Goal: Task Accomplishment & Management: Manage account settings

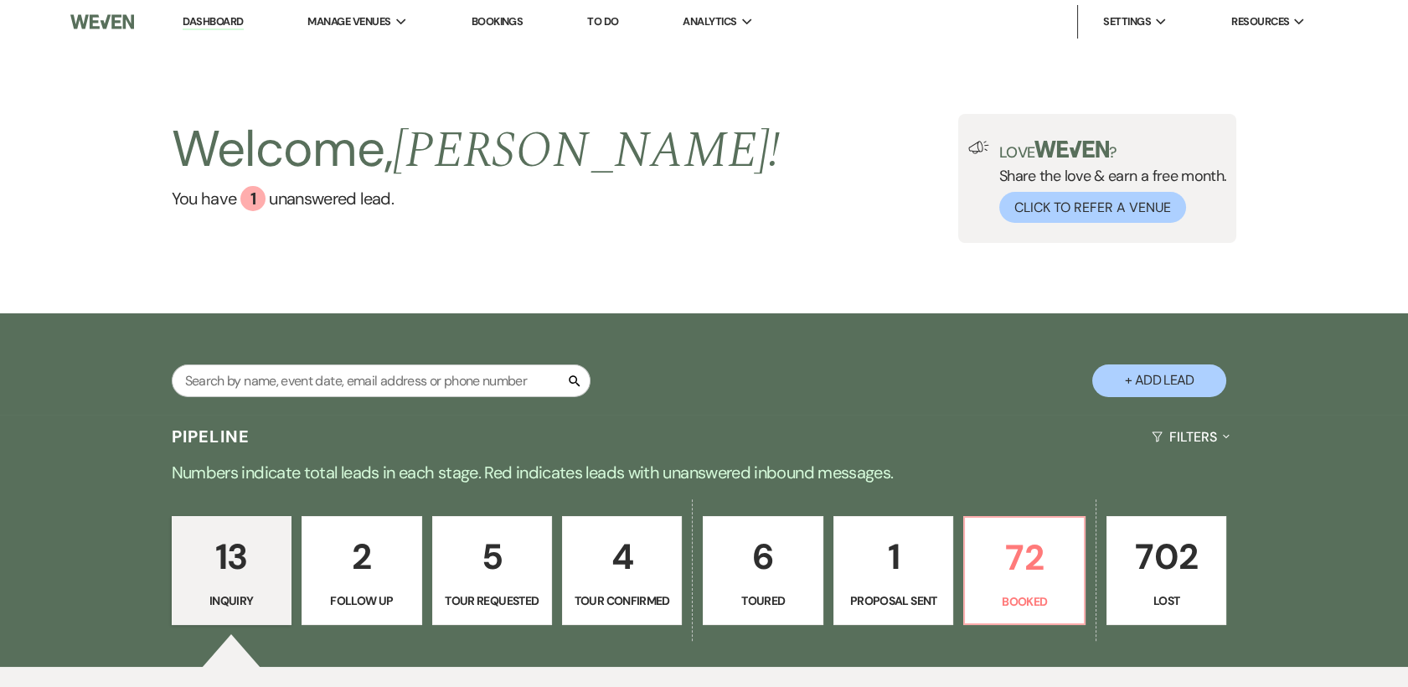
click at [658, 579] on p "4" at bounding box center [622, 557] width 98 height 56
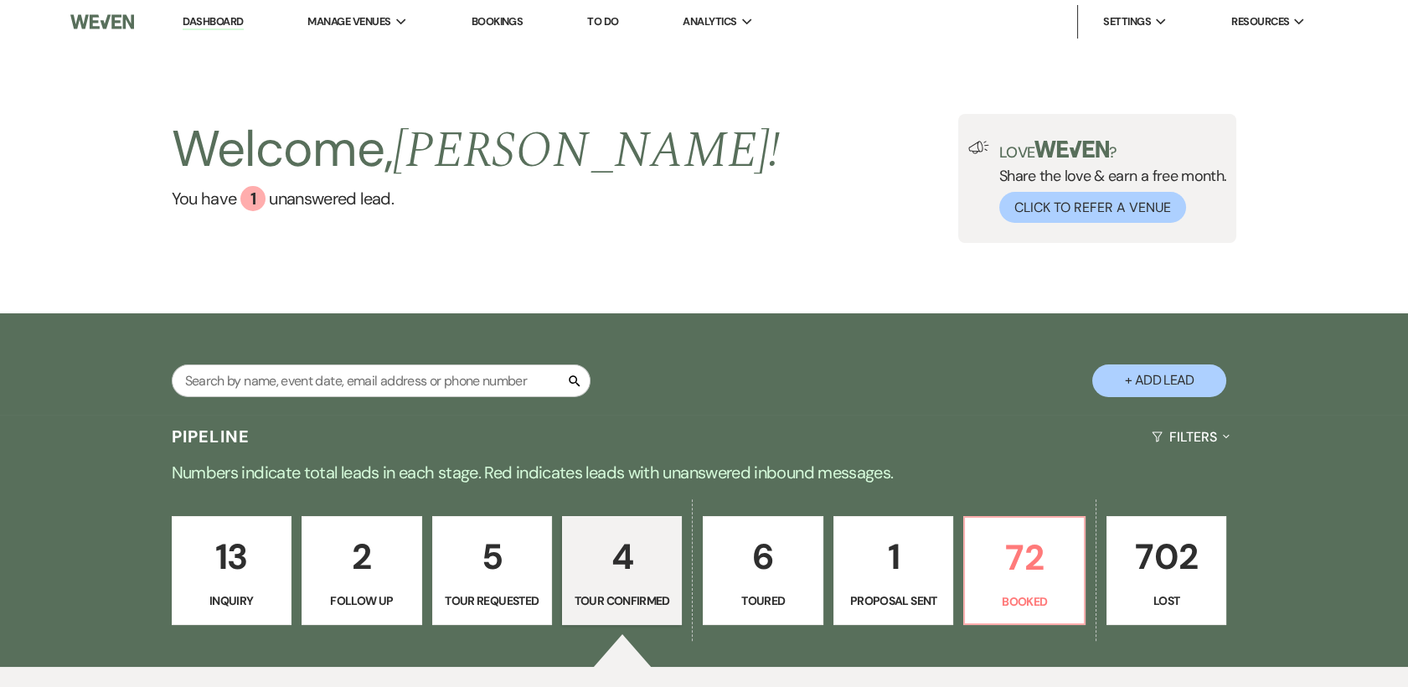
select select "4"
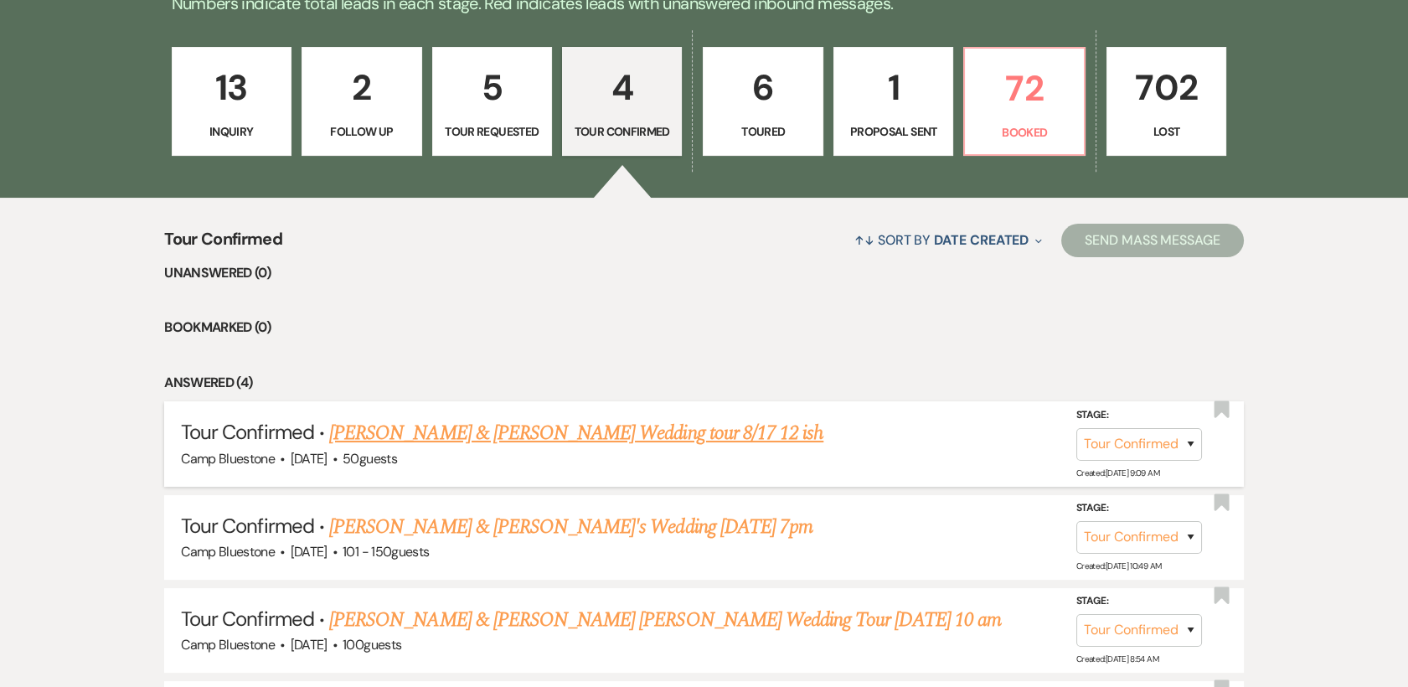
scroll to position [481, 0]
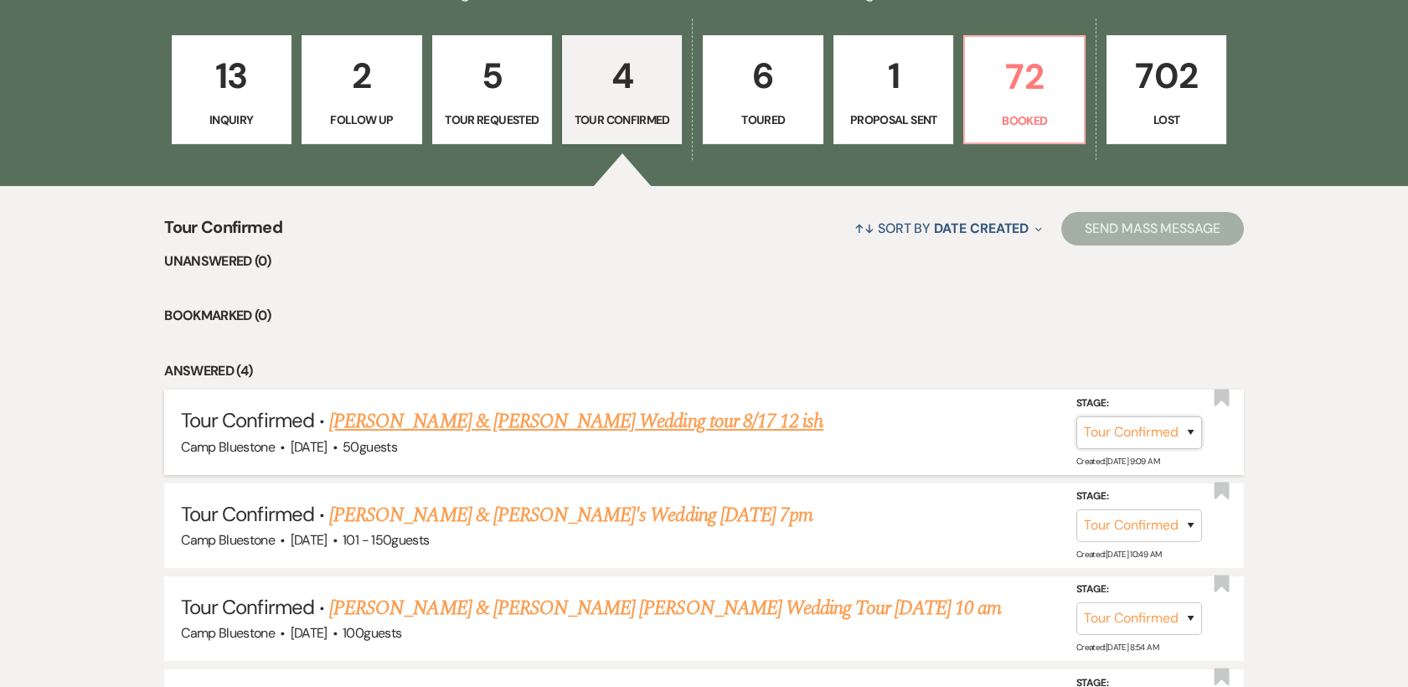
click at [1192, 432] on select "Inquiry Follow Up Tour Requested Tour Confirmed Toured Proposal Sent Booked Lost" at bounding box center [1140, 432] width 126 height 33
select select "5"
click at [1077, 416] on select "Inquiry Follow Up Tour Requested Tour Confirmed Toured Proposal Sent Booked Lost" at bounding box center [1140, 432] width 126 height 33
click at [1175, 426] on button "Save" at bounding box center [1169, 432] width 84 height 34
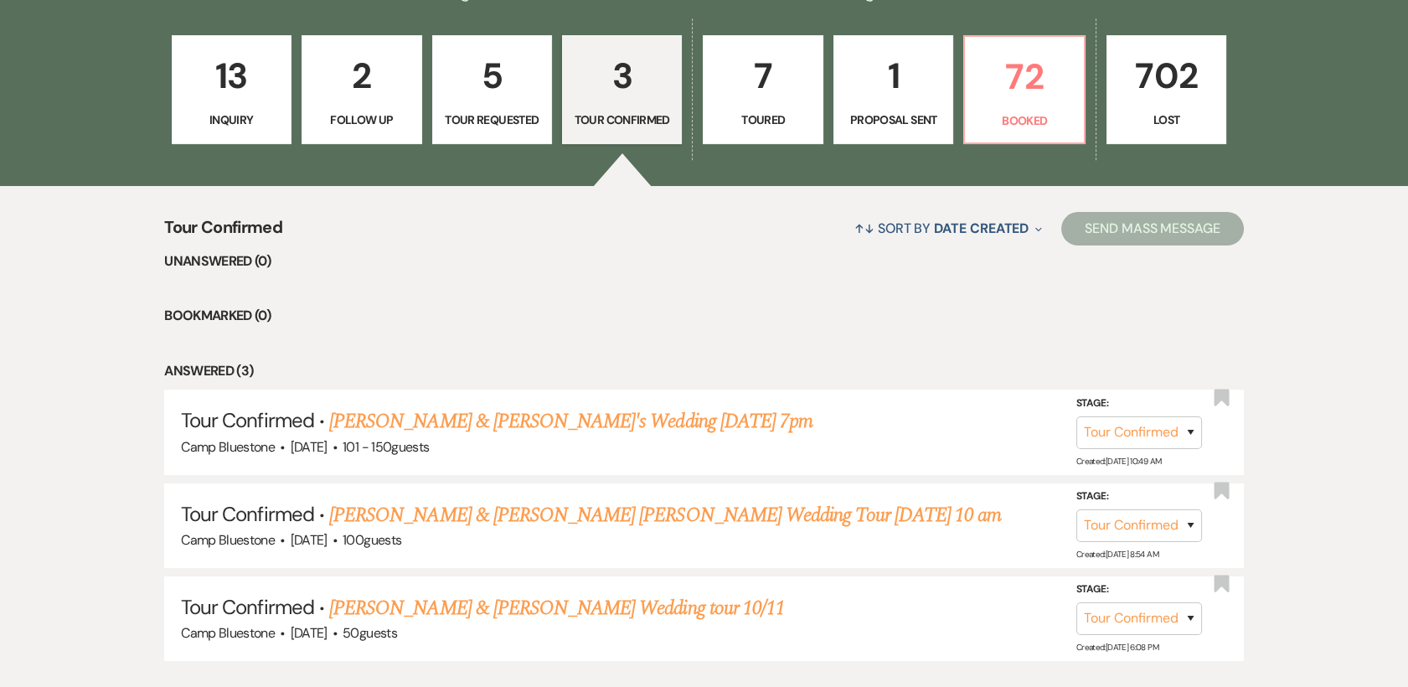
click at [904, 98] on p "1" at bounding box center [894, 76] width 98 height 56
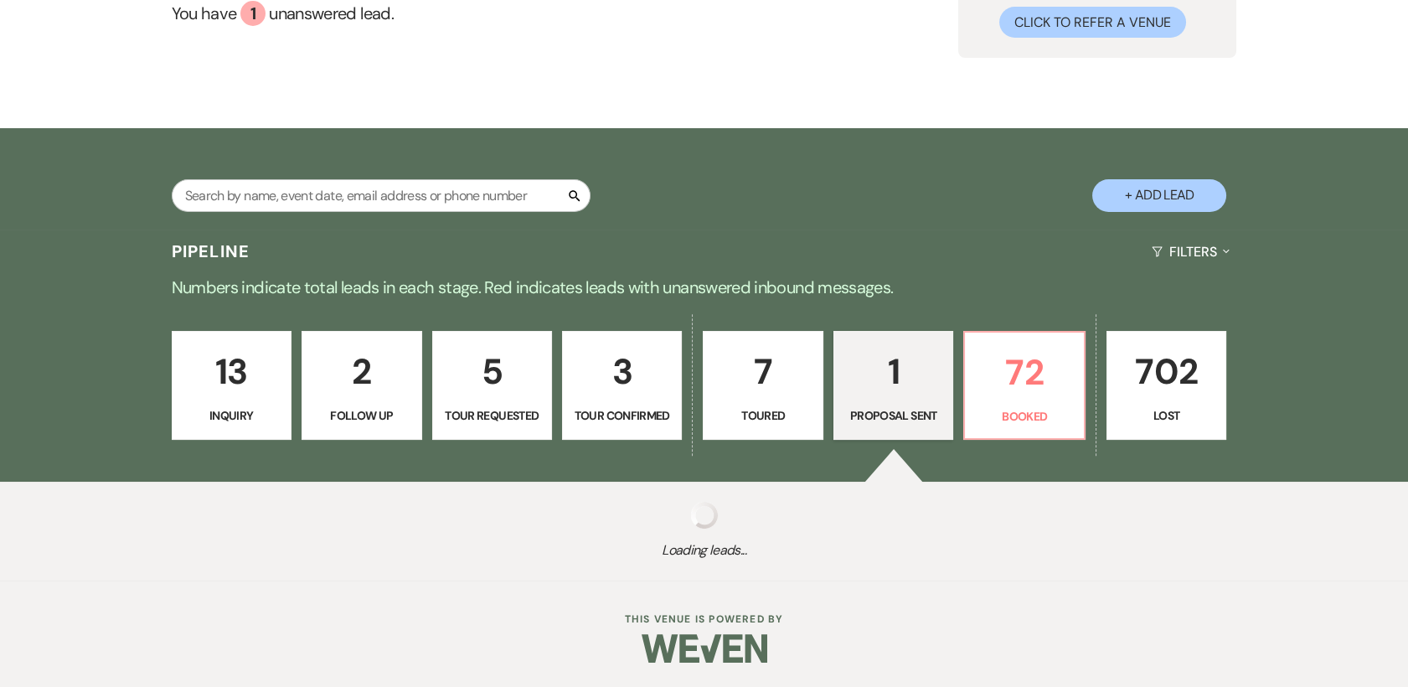
scroll to position [403, 0]
select select "6"
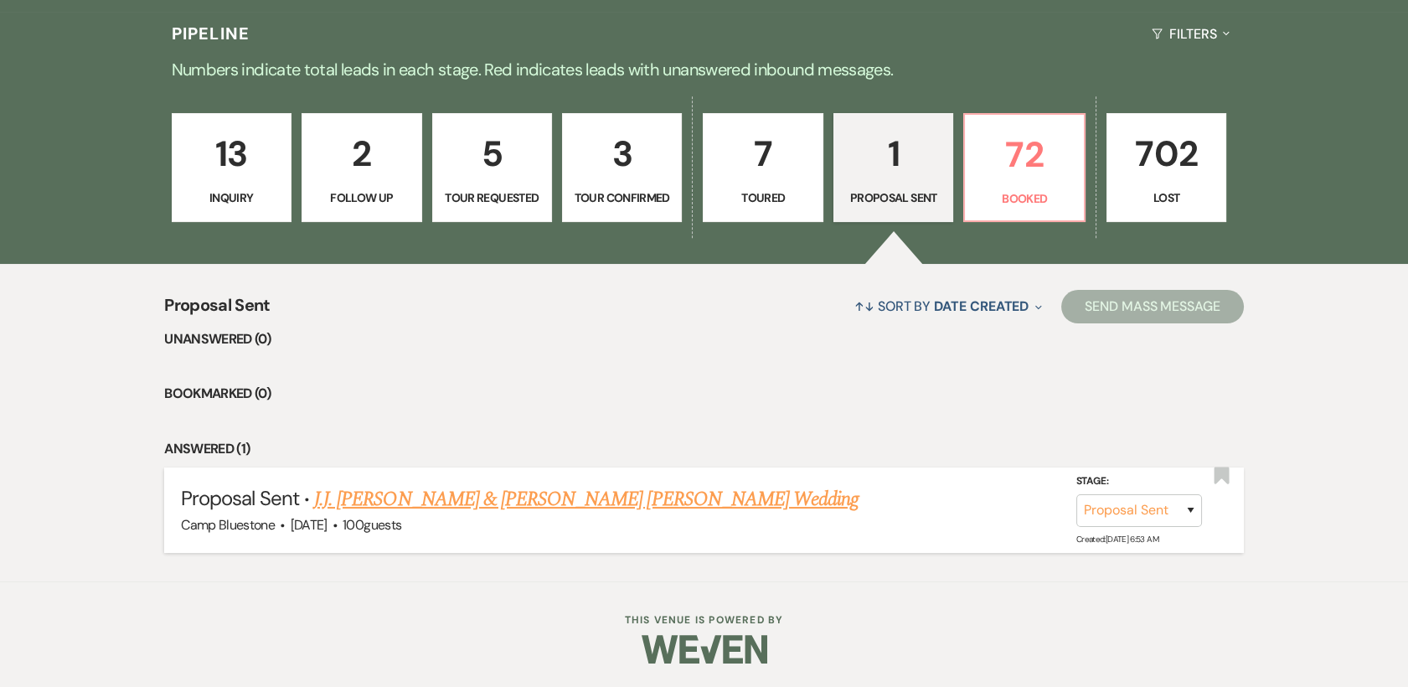
click at [597, 504] on link "J.J. [PERSON_NAME] & [PERSON_NAME] [PERSON_NAME] Wedding" at bounding box center [586, 499] width 545 height 30
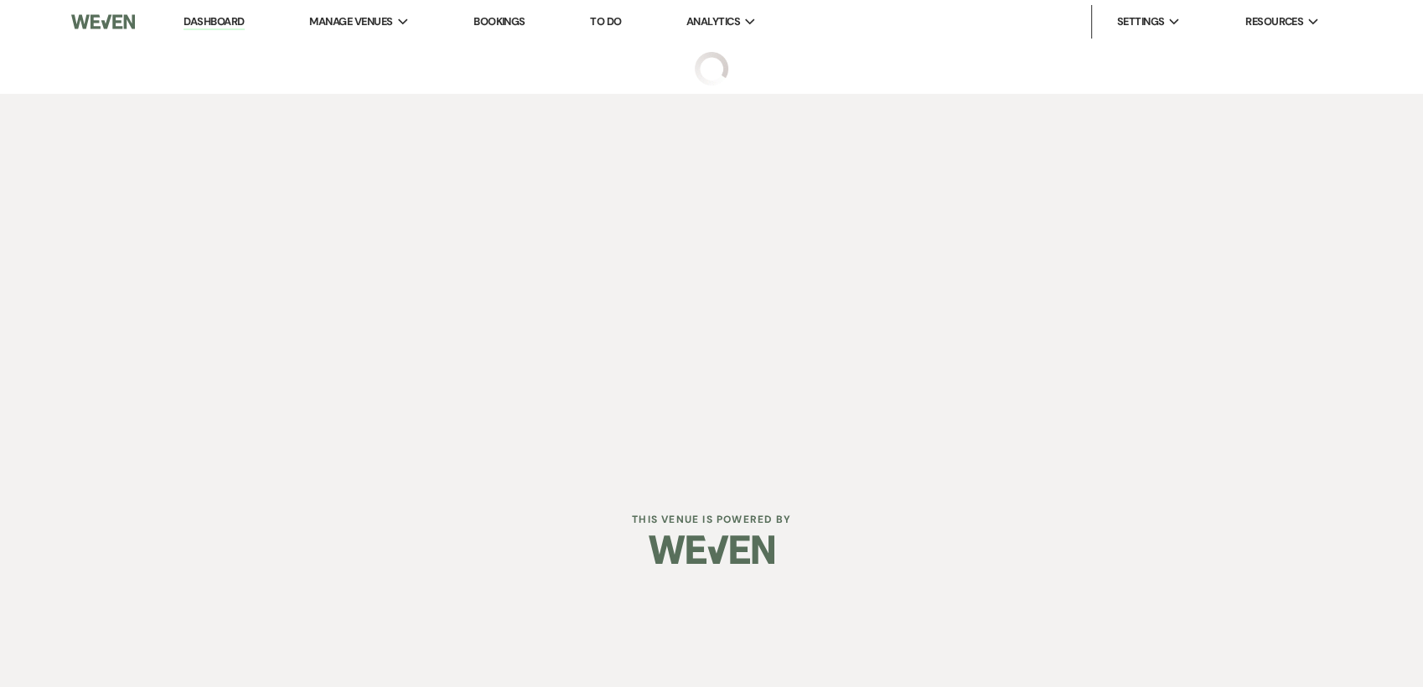
select select "6"
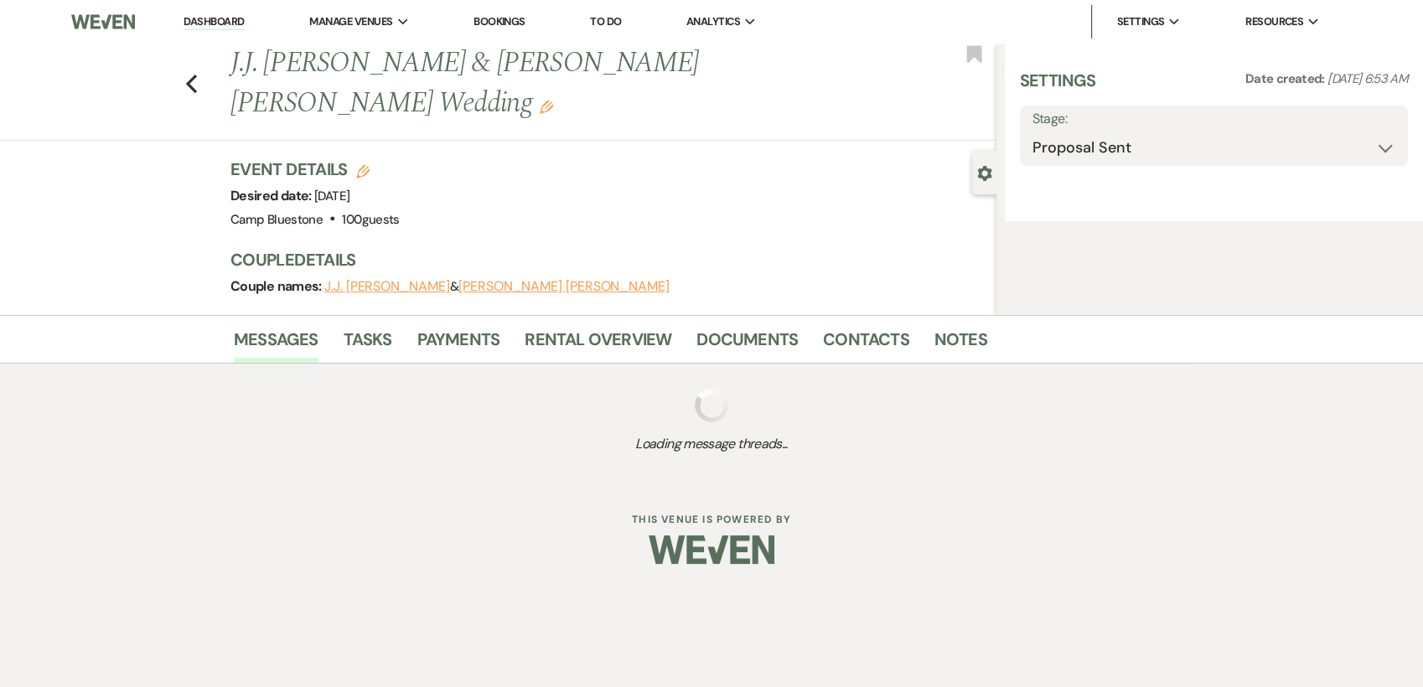
select select "1"
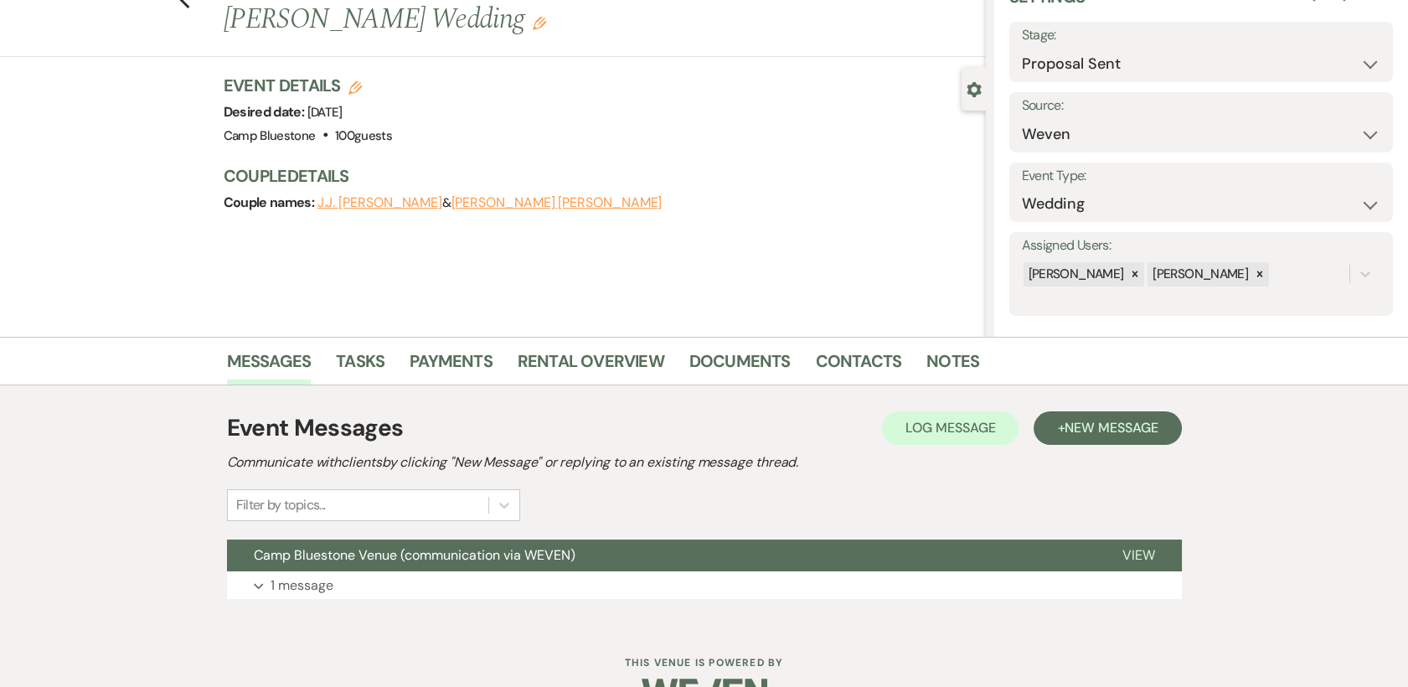
scroll to position [127, 0]
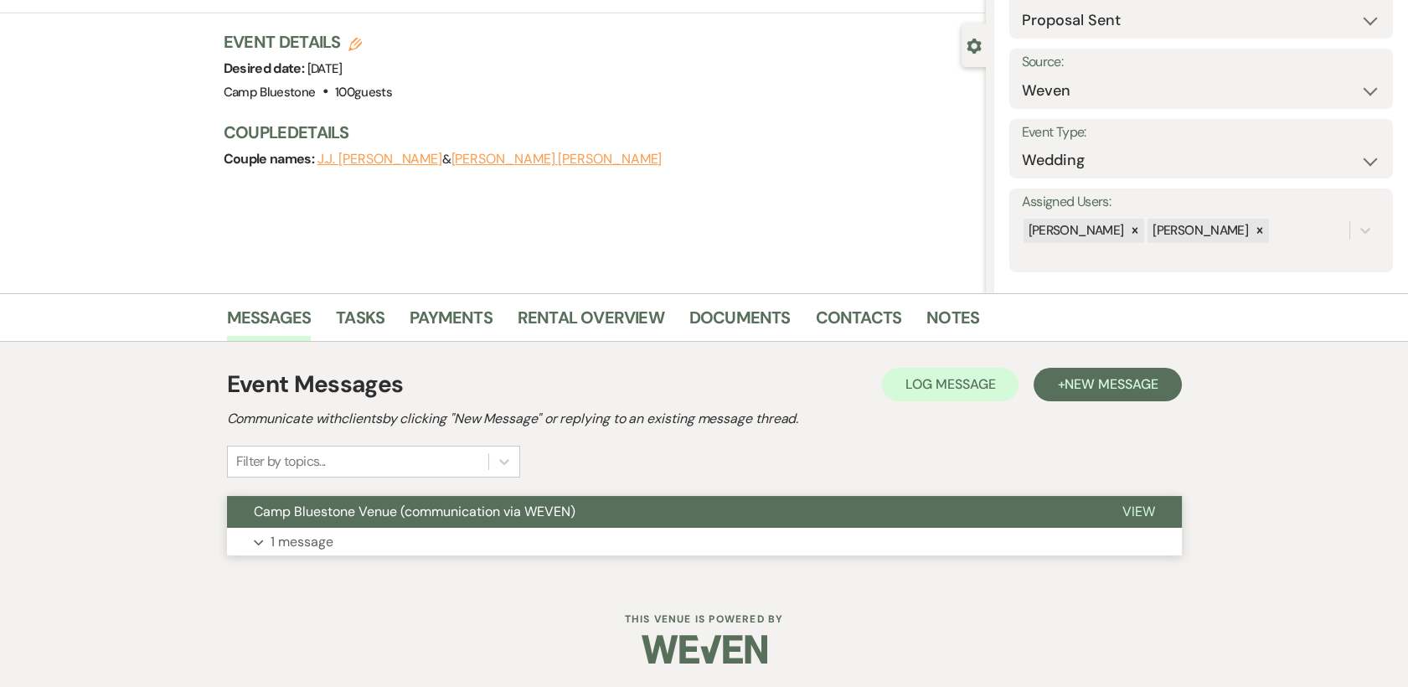
click at [1115, 512] on button "View" at bounding box center [1139, 512] width 86 height 32
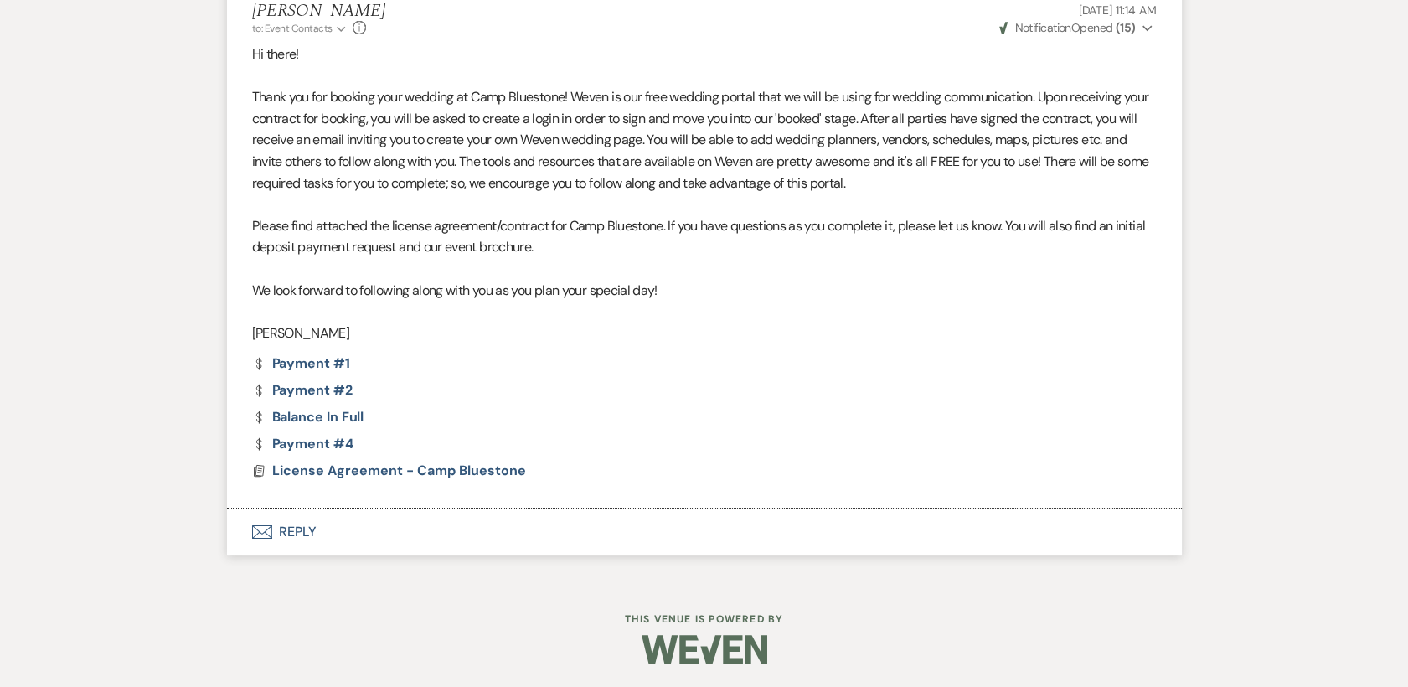
scroll to position [0, 0]
